Goal: Task Accomplishment & Management: Manage account settings

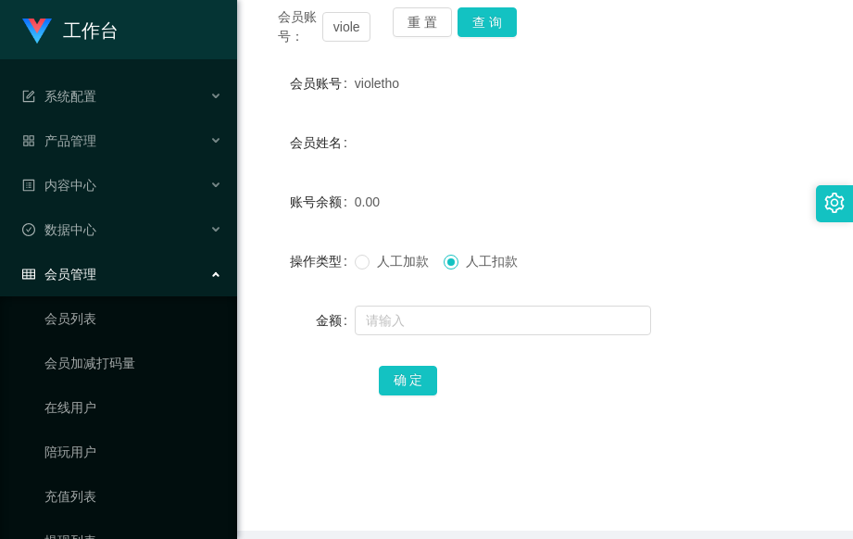
scroll to position [172, 0]
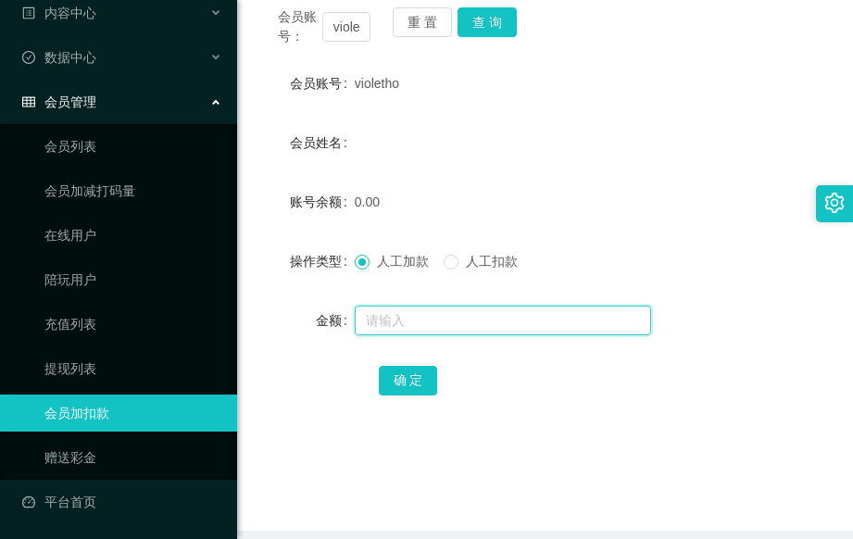
click at [393, 316] on input "text" at bounding box center [503, 321] width 296 height 30
type input "100"
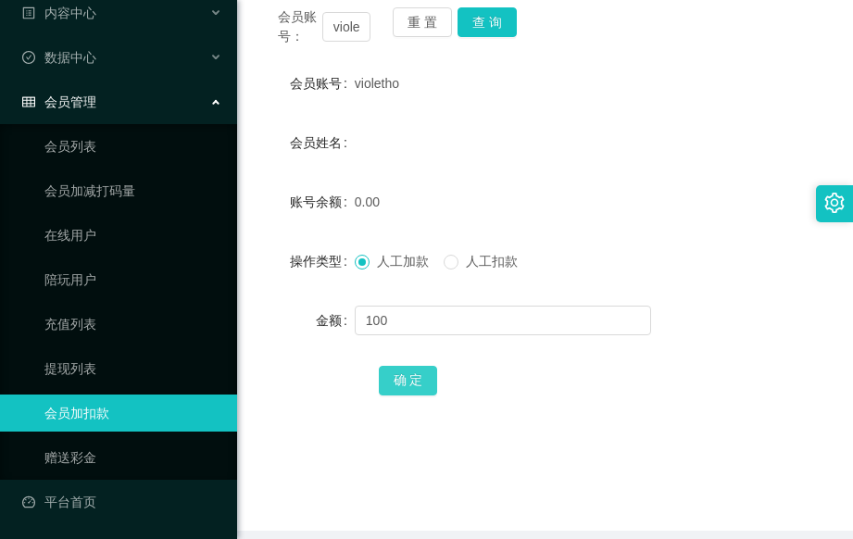
click at [403, 380] on button "确 定" at bounding box center [408, 381] width 59 height 30
drag, startPoint x: 356, startPoint y: 28, endPoint x: 325, endPoint y: 34, distance: 31.3
click at [325, 34] on input "violetho" at bounding box center [346, 27] width 48 height 30
click at [545, 132] on div "会员姓名" at bounding box center [545, 142] width 572 height 37
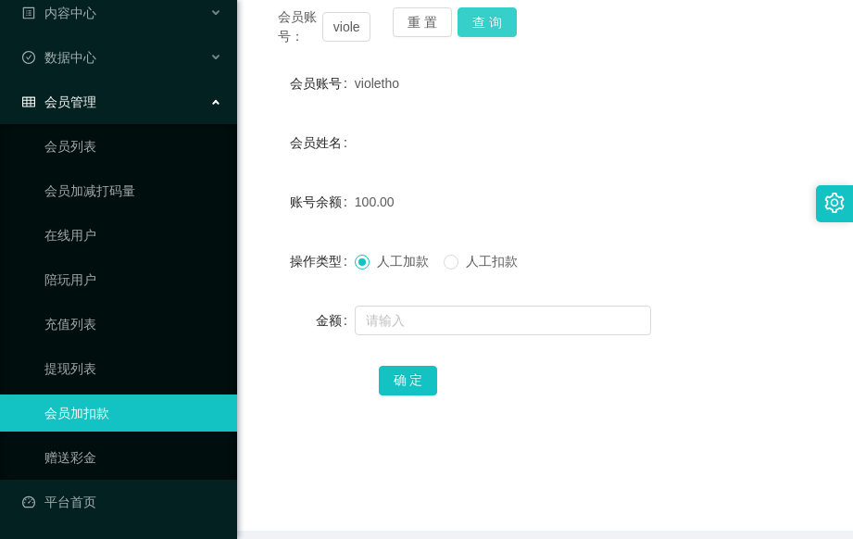
click at [488, 29] on button "查 询" at bounding box center [487, 22] width 59 height 30
drag, startPoint x: 404, startPoint y: 83, endPoint x: 327, endPoint y: 94, distance: 77.6
click at [327, 94] on div "会员账号 [PERSON_NAME]" at bounding box center [545, 83] width 572 height 37
click at [431, 109] on form "会员账号 violetho 会员姓名 账号余额 100.00 操作类型 人工加款 人工扣款 金额 确 定" at bounding box center [545, 232] width 572 height 334
drag, startPoint x: 402, startPoint y: 82, endPoint x: 355, endPoint y: 95, distance: 48.8
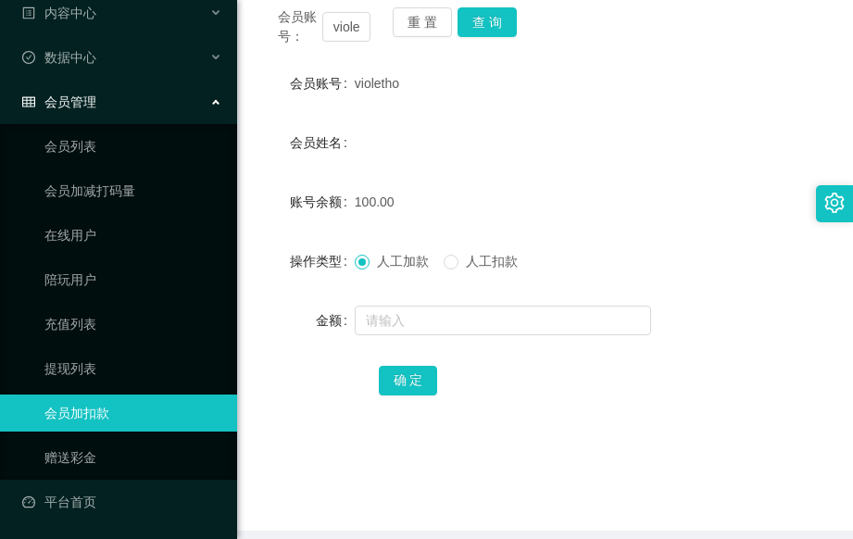
click at [355, 95] on div "violetho" at bounding box center [522, 83] width 334 height 37
click at [486, 19] on button "查 询" at bounding box center [487, 22] width 59 height 30
click at [577, 151] on div "会员姓名" at bounding box center [545, 142] width 572 height 37
